Goal: Information Seeking & Learning: Understand process/instructions

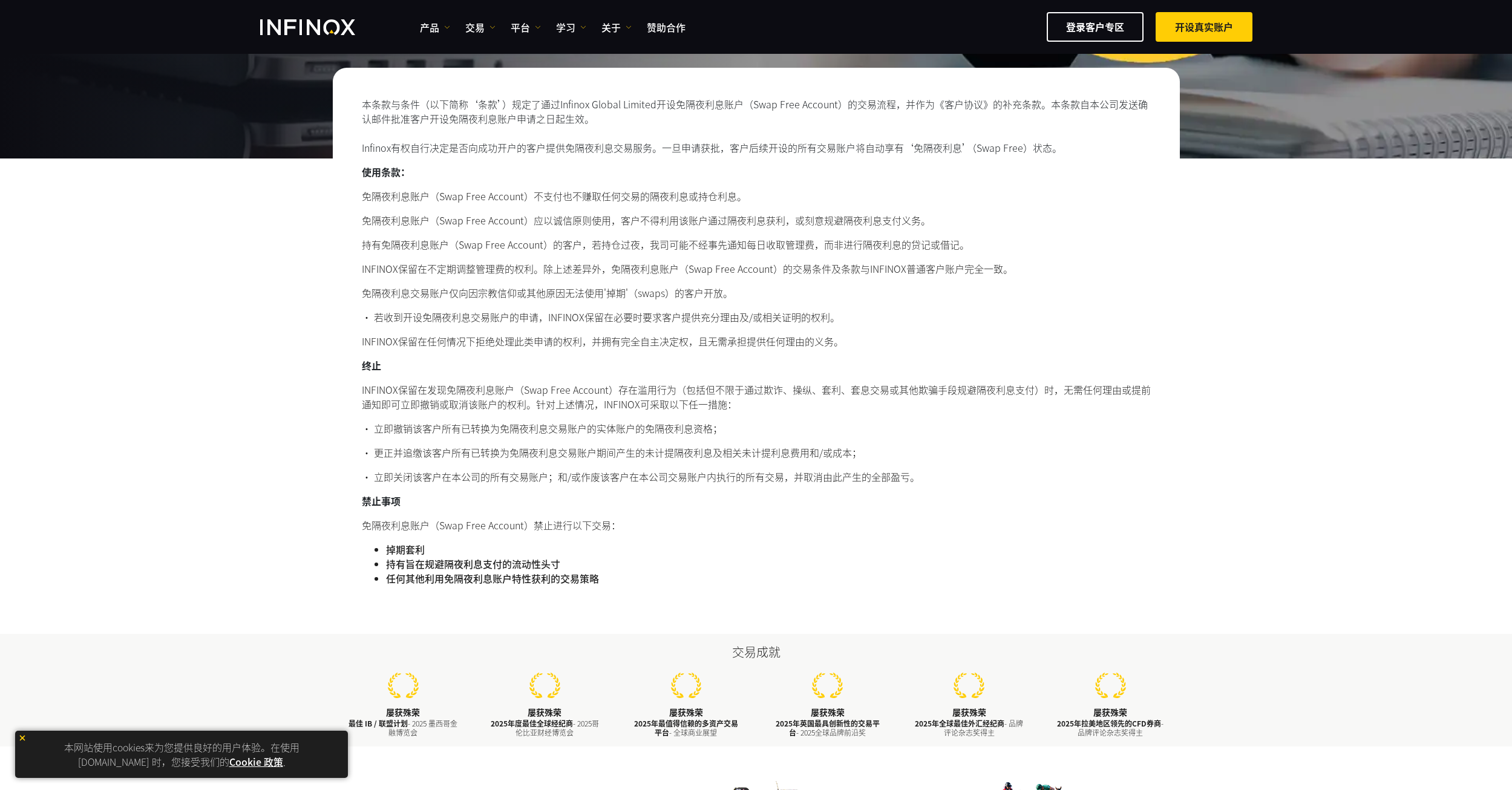
scroll to position [201, 0]
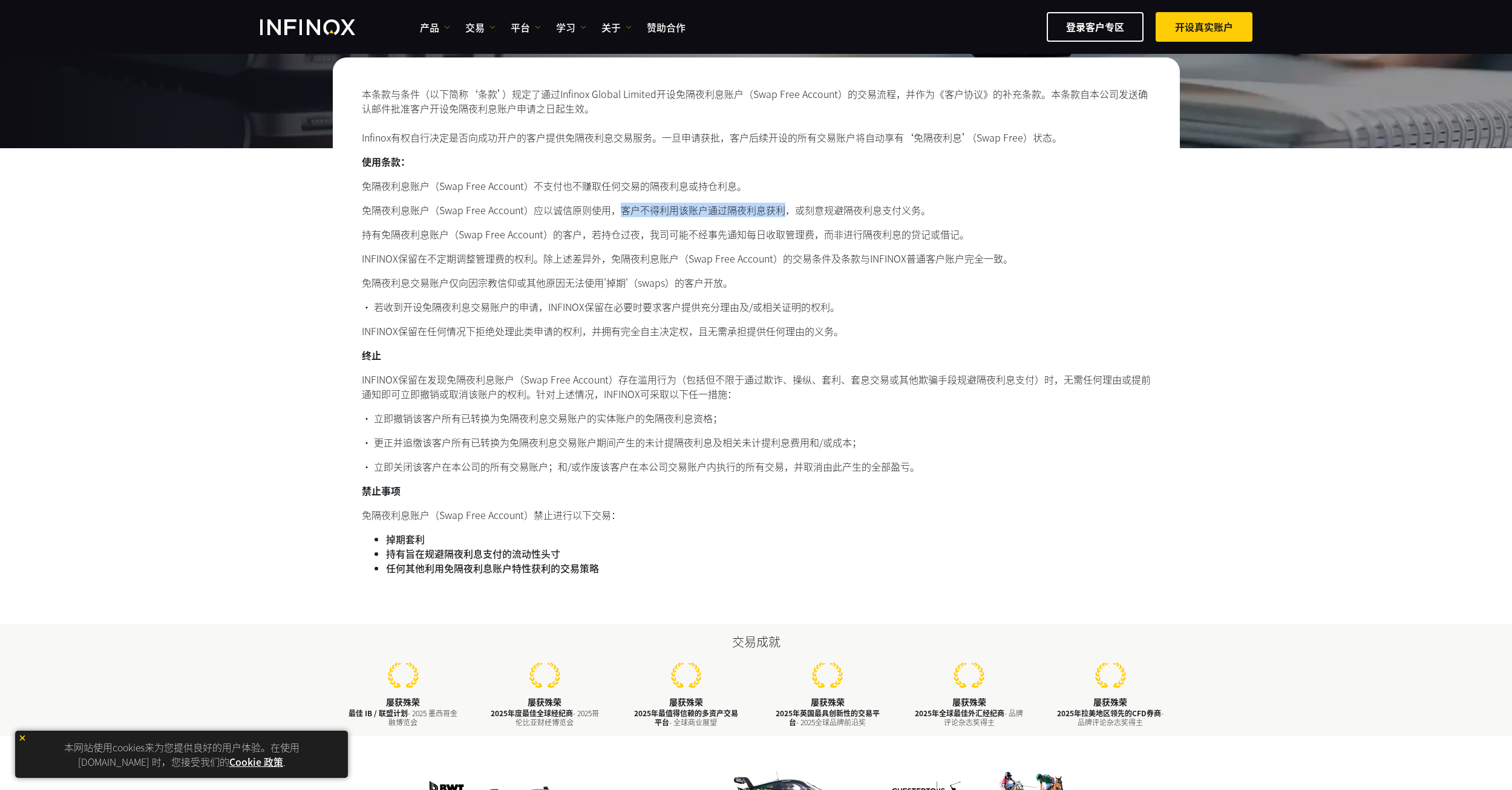
drag, startPoint x: 615, startPoint y: 211, endPoint x: 783, endPoint y: 209, distance: 168.0
click at [783, 209] on li "免隔夜利息账户（Swap Free Account）应以诚信原则使用，客户不得利用该账户通过隔夜利息获利，或刻意规避隔夜利息支付义务。" at bounding box center [756, 210] width 789 height 15
drag, startPoint x: 569, startPoint y: 236, endPoint x: 831, endPoint y: 237, distance: 262.0
click at [831, 237] on li "持有免隔夜利息账户（Swap Free Account）的客户，若持仓过夜，我司可能不经事先通知每日收取管理费，而非进行隔夜利息的贷记或借记。" at bounding box center [756, 234] width 789 height 15
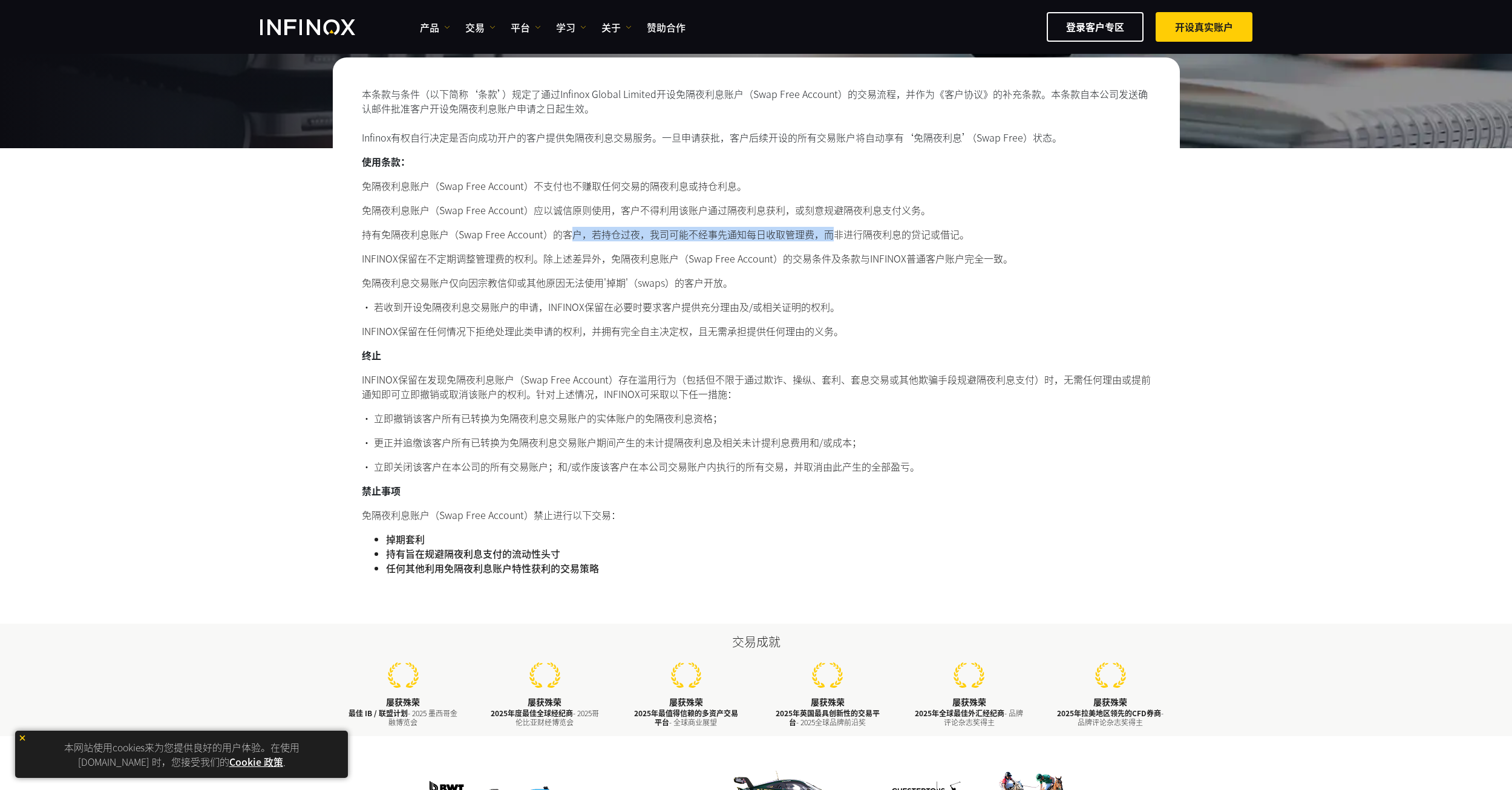
click at [831, 237] on li "持有免隔夜利息账户（Swap Free Account）的客户，若持仓过夜，我司可能不经事先通知每日收取管理费，而非进行隔夜利息的贷记或借记。" at bounding box center [756, 234] width 789 height 15
drag, startPoint x: 651, startPoint y: 237, endPoint x: 931, endPoint y: 236, distance: 280.0
click at [929, 236] on li "持有免隔夜利息账户（Swap Free Account）的客户，若持仓过夜，我司可能不经事先通知每日收取管理费，而非进行隔夜利息的贷记或借记。" at bounding box center [756, 234] width 789 height 15
click at [934, 236] on li "持有免隔夜利息账户（Swap Free Account）的客户，若持仓过夜，我司可能不经事先通知每日收取管理费，而非进行隔夜利息的贷记或借记。" at bounding box center [756, 234] width 789 height 15
drag, startPoint x: 823, startPoint y: 234, endPoint x: 944, endPoint y: 234, distance: 121.0
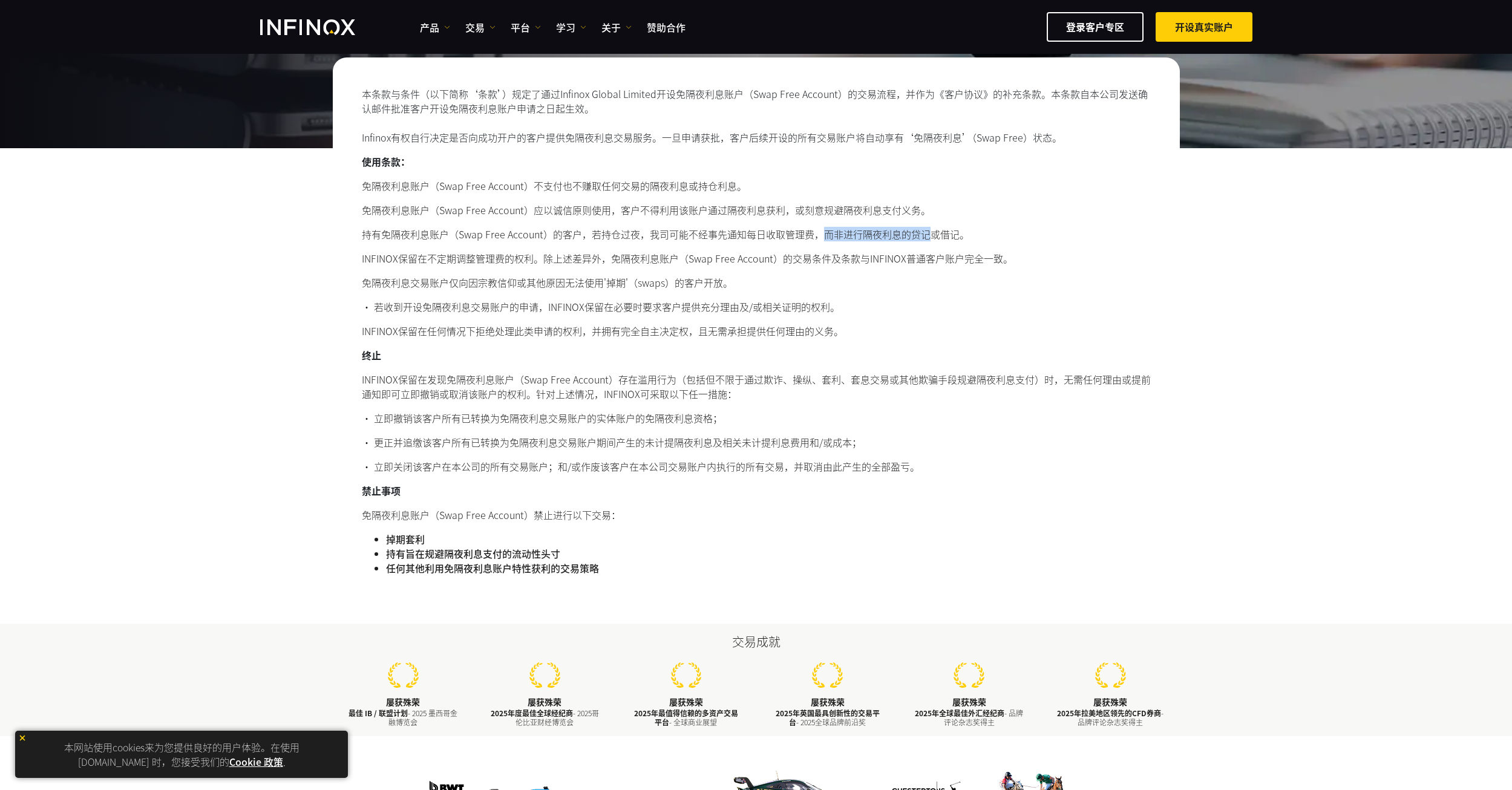
click at [942, 234] on li "持有免隔夜利息账户（Swap Free Account）的客户，若持仓过夜，我司可能不经事先通知每日收取管理费，而非进行隔夜利息的贷记或借记。" at bounding box center [756, 234] width 789 height 15
click at [945, 234] on li "持有免隔夜利息账户（Swap Free Account）的客户，若持仓过夜，我司可能不经事先通知每日收取管理费，而非进行隔夜利息的贷记或借记。" at bounding box center [756, 234] width 789 height 15
